Goal: Check status: Check status

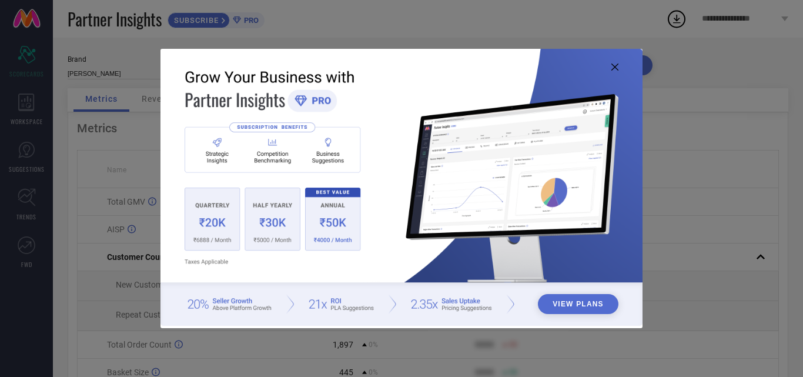
click at [616, 63] on icon at bounding box center [614, 66] width 7 height 7
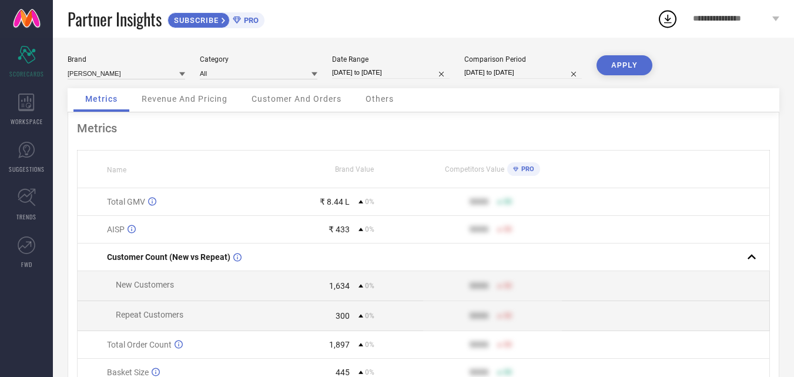
click at [363, 75] on input "[DATE] to [DATE]" at bounding box center [391, 72] width 118 height 12
select select "8"
select select "2025"
select select "9"
select select "2025"
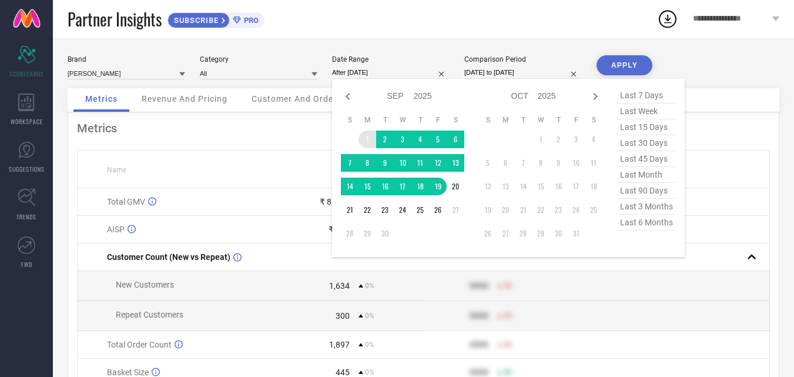
click at [368, 131] on td "1" at bounding box center [368, 140] width 18 height 18
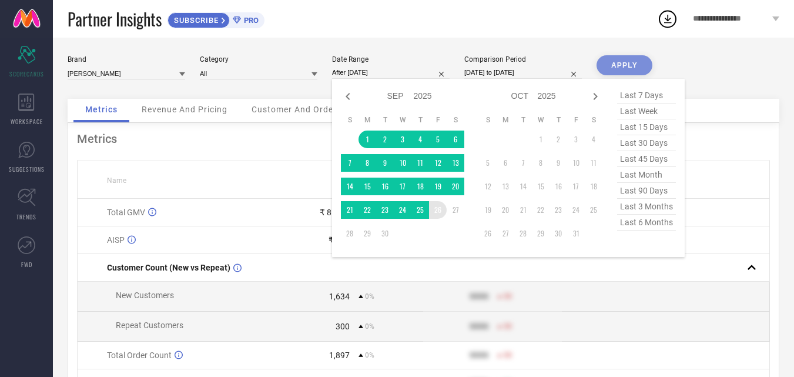
type input "[DATE] to [DATE]"
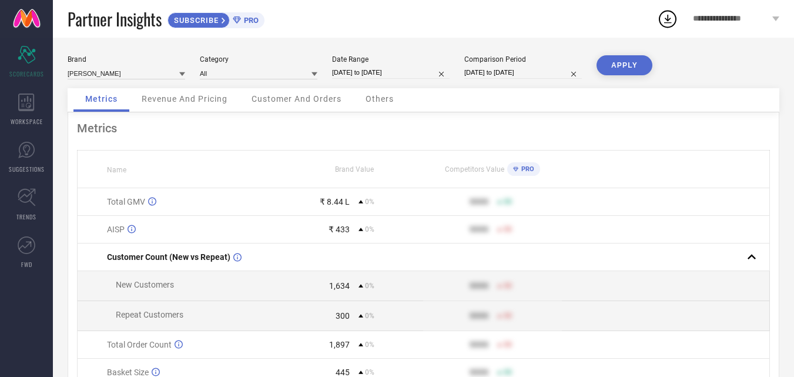
click at [503, 66] on div "Comparison Period [DATE] to [DATE]" at bounding box center [523, 67] width 118 height 24
select select "8"
select select "2025"
select select "9"
select select "2025"
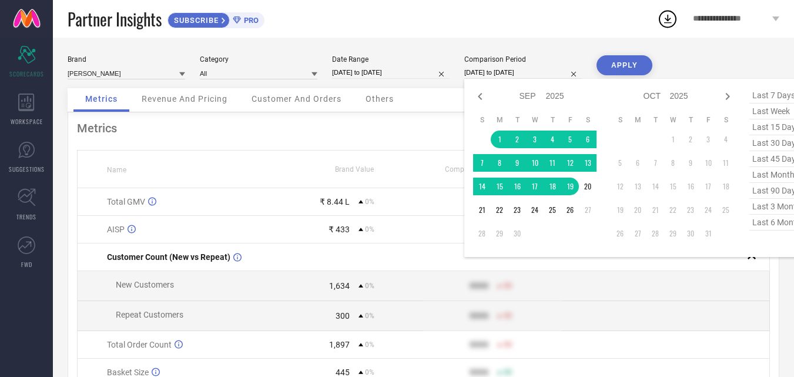
click at [497, 73] on input "[DATE] to [DATE]" at bounding box center [523, 72] width 118 height 12
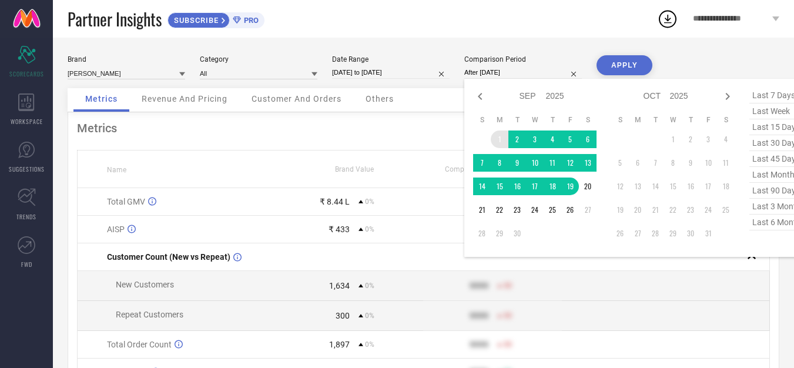
click at [500, 133] on td "1" at bounding box center [500, 140] width 18 height 18
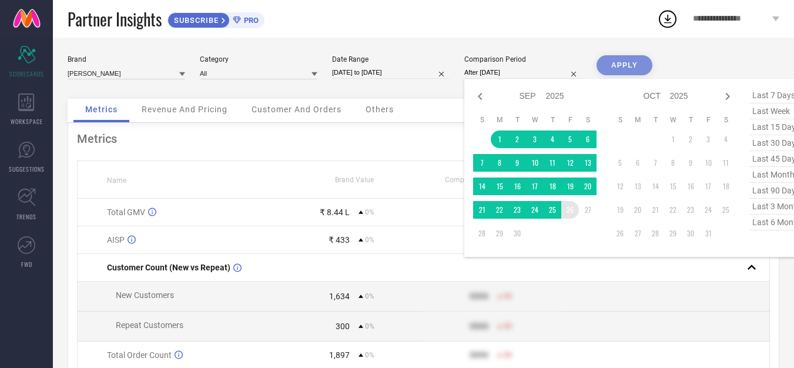
type input "[DATE] to [DATE]"
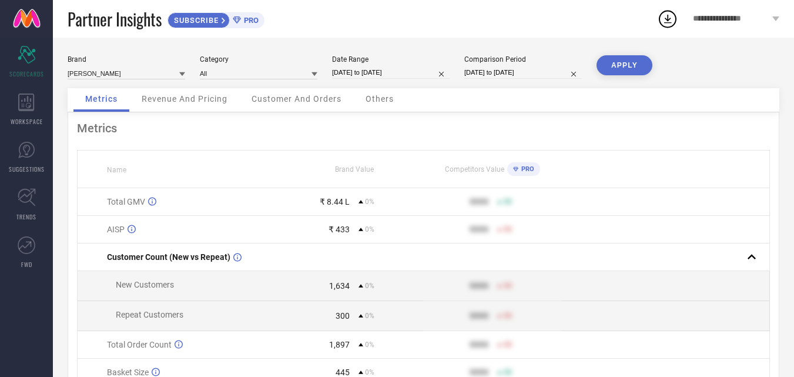
click at [631, 68] on button "APPLY" at bounding box center [625, 65] width 56 height 20
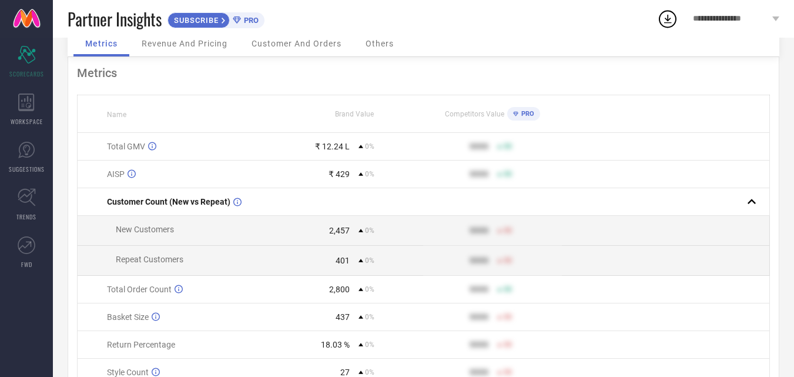
scroll to position [118, 0]
